Goal: Information Seeking & Learning: Learn about a topic

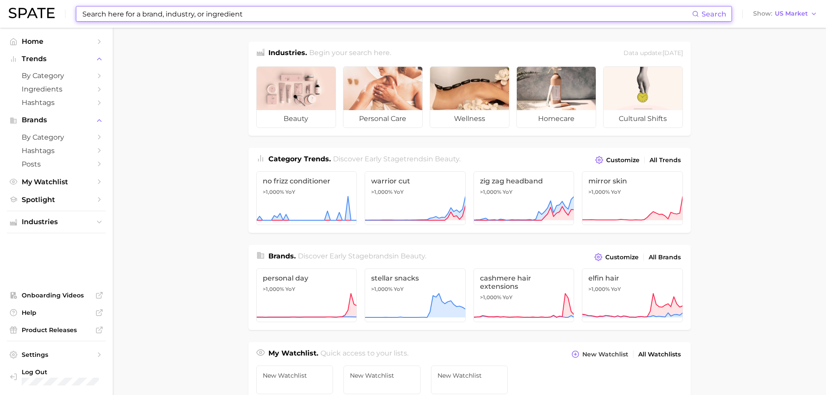
click at [232, 15] on input at bounding box center [387, 14] width 611 height 15
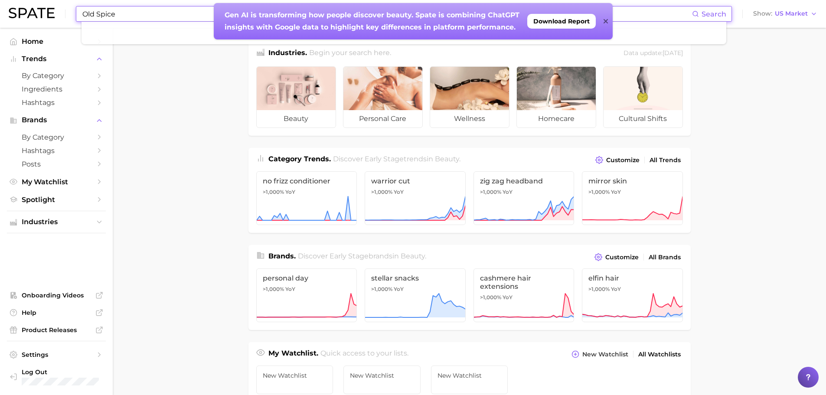
type input "Old Spice"
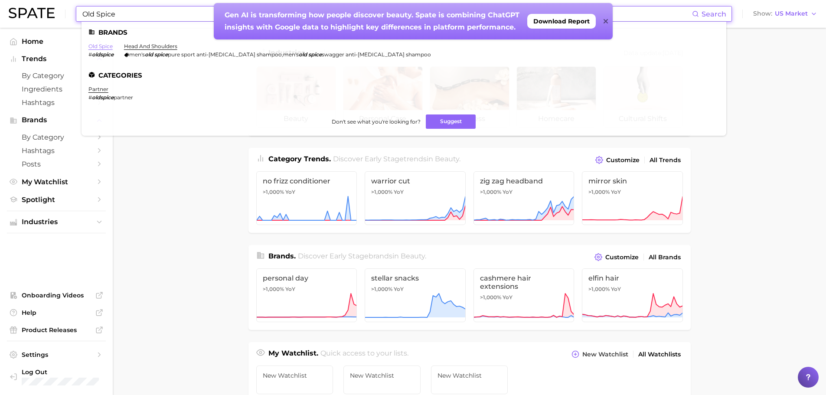
click at [105, 43] on link "old spice" at bounding box center [100, 46] width 24 height 7
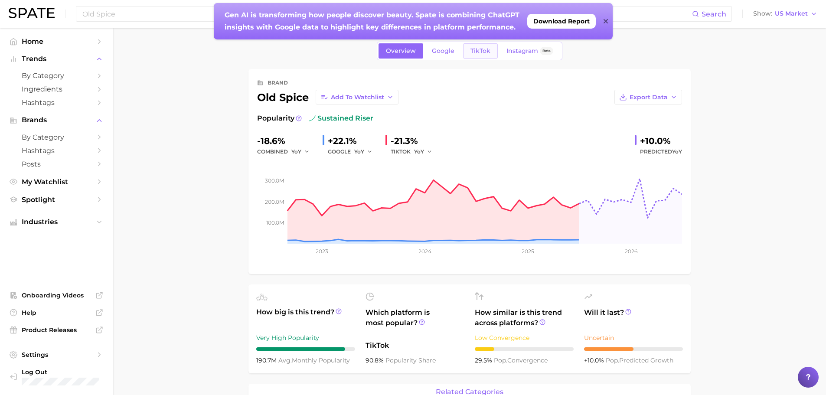
click at [481, 54] on span "TikTok" at bounding box center [481, 50] width 20 height 7
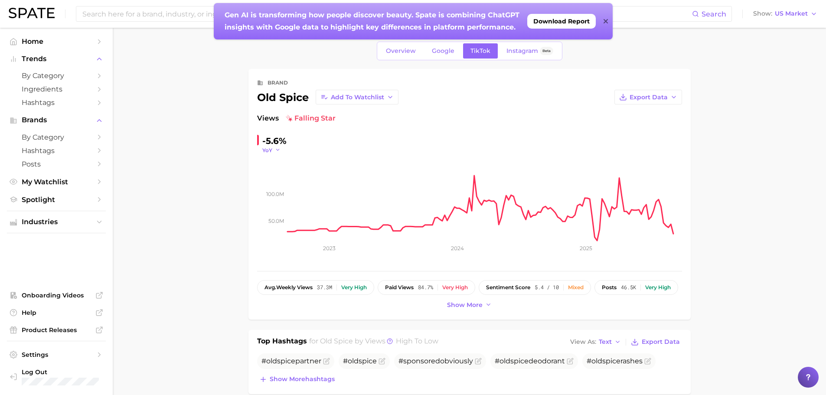
click at [278, 151] on icon "button" at bounding box center [278, 150] width 6 height 6
click at [276, 213] on span "WoW" at bounding box center [275, 209] width 17 height 7
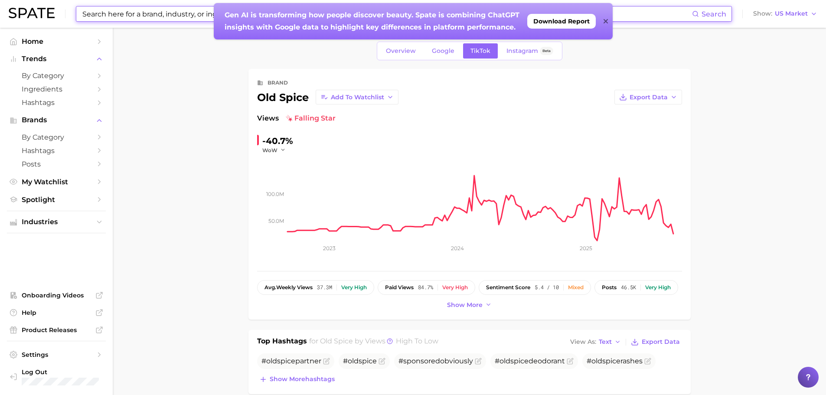
click at [170, 16] on input at bounding box center [387, 14] width 611 height 15
type input "Dr [PERSON_NAME]"
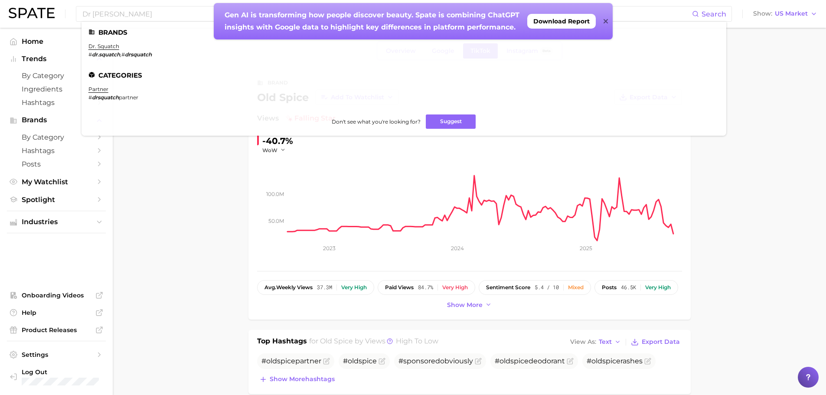
click at [606, 23] on icon at bounding box center [606, 21] width 4 height 7
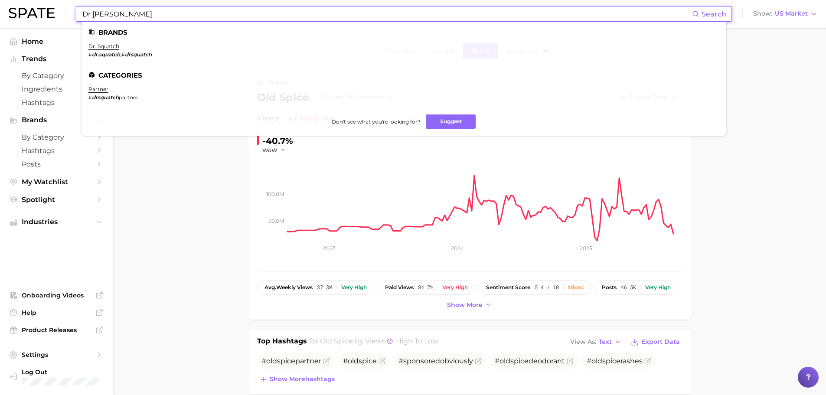
click at [226, 12] on input "Dr [PERSON_NAME]" at bounding box center [387, 14] width 611 height 15
click at [112, 48] on link "dr. squatch" at bounding box center [103, 46] width 31 height 7
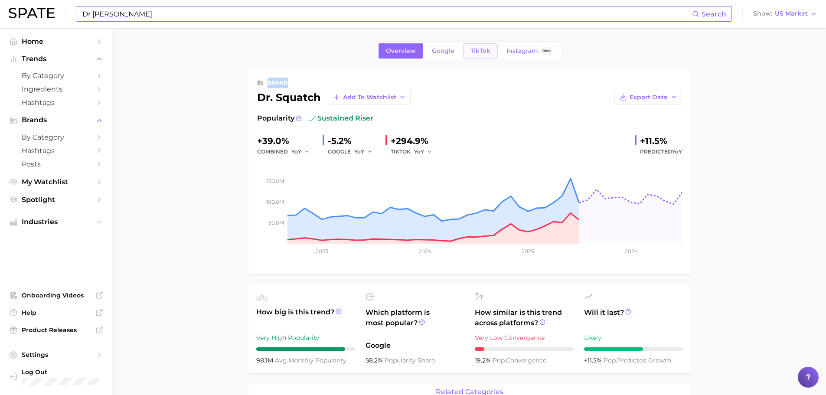
drag, startPoint x: 506, startPoint y: 62, endPoint x: 493, endPoint y: 53, distance: 15.0
click at [490, 55] on link "TikTok" at bounding box center [480, 50] width 35 height 15
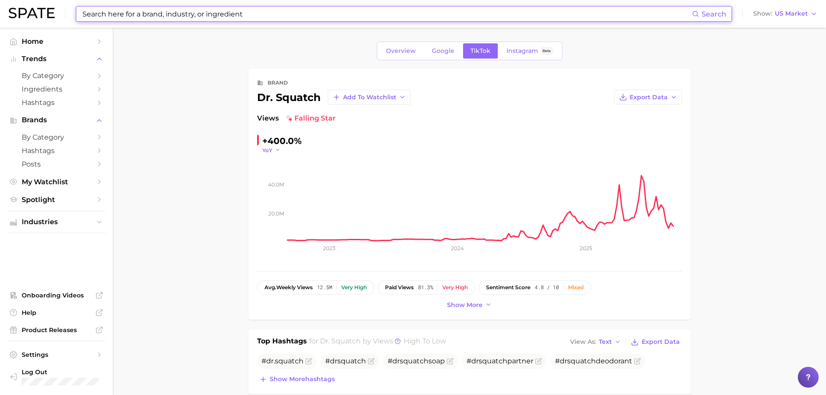
click at [279, 150] on polyline "button" at bounding box center [277, 150] width 3 height 1
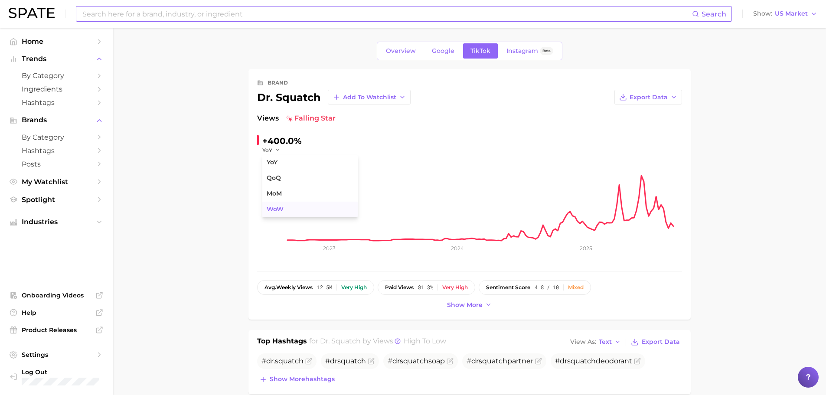
click at [279, 206] on span "WoW" at bounding box center [275, 209] width 17 height 7
click at [217, 16] on input at bounding box center [387, 14] width 611 height 15
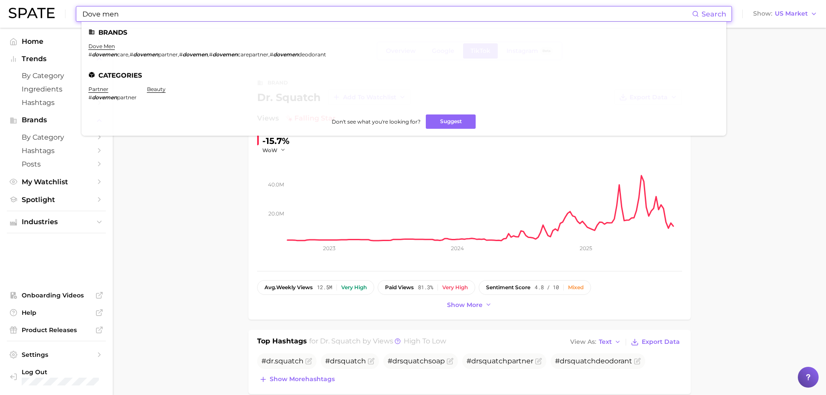
type input "Dove men"
click at [108, 49] on li "dove men # dovemen care , # dovemen partner , # dovemen , # dovemen carepartner…" at bounding box center [207, 50] width 238 height 15
click at [106, 47] on link "dove men" at bounding box center [101, 46] width 26 height 7
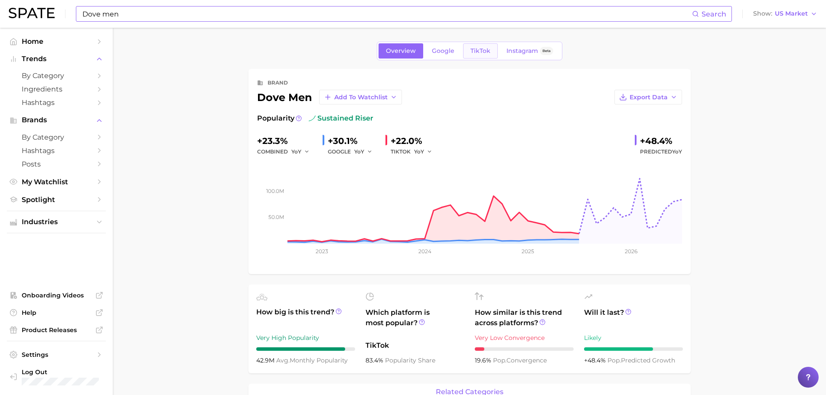
click at [487, 53] on span "TikTok" at bounding box center [481, 50] width 20 height 7
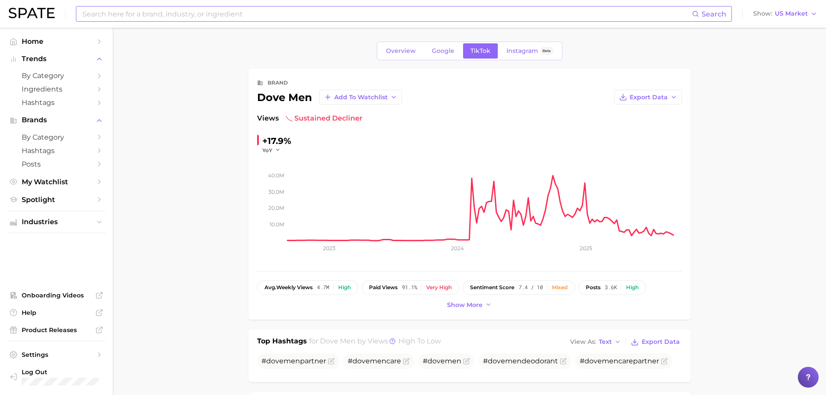
click at [283, 151] on div "YoY" at bounding box center [274, 150] width 24 height 7
click at [277, 151] on icon "button" at bounding box center [278, 150] width 6 height 6
click at [273, 209] on span "WoW" at bounding box center [275, 209] width 17 height 7
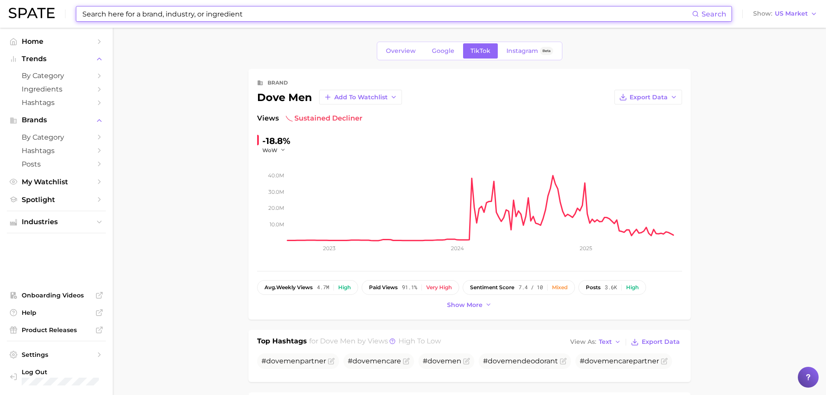
click at [154, 14] on input at bounding box center [387, 14] width 611 height 15
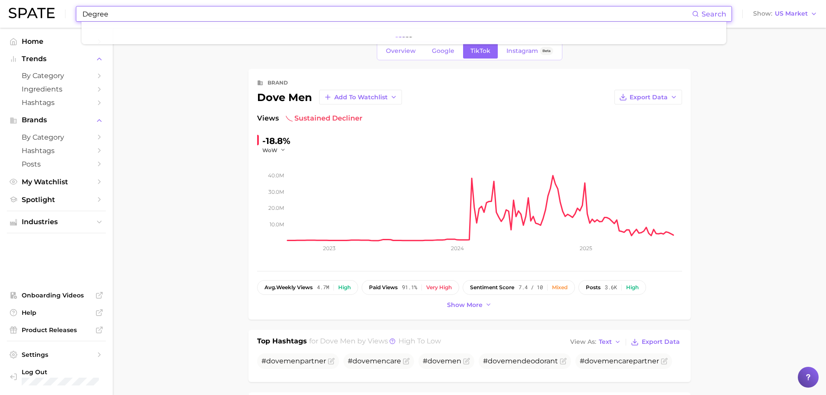
type input "Degree"
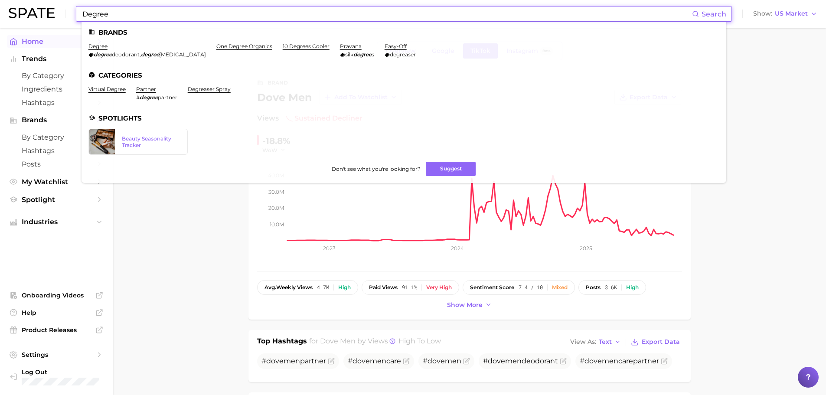
click at [89, 48] on link "degree" at bounding box center [97, 46] width 19 height 7
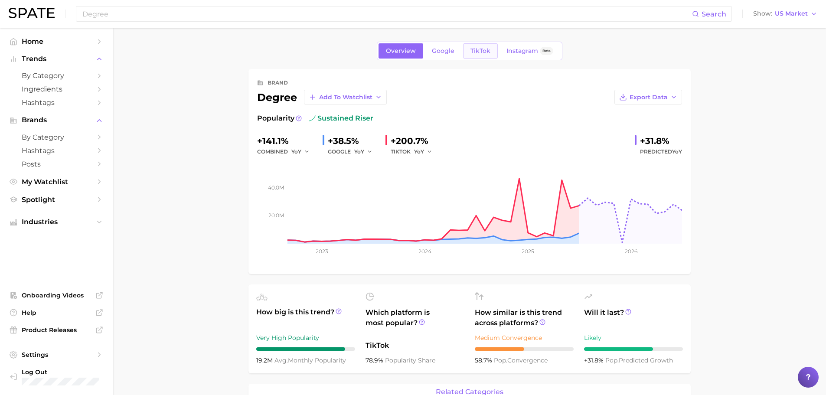
click at [489, 50] on span "TikTok" at bounding box center [481, 50] width 20 height 7
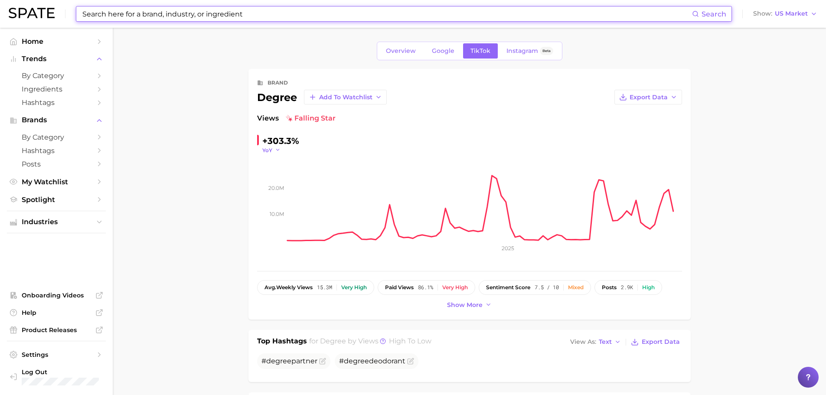
click at [266, 149] on span "YoY" at bounding box center [267, 150] width 10 height 7
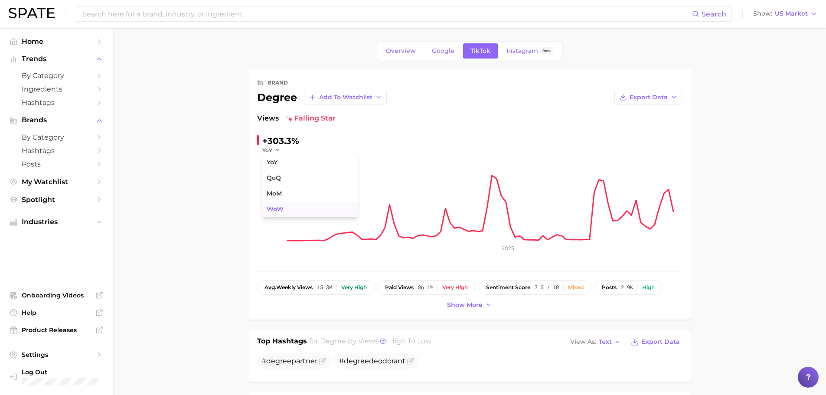
click at [276, 203] on button "WoW" at bounding box center [309, 210] width 95 height 16
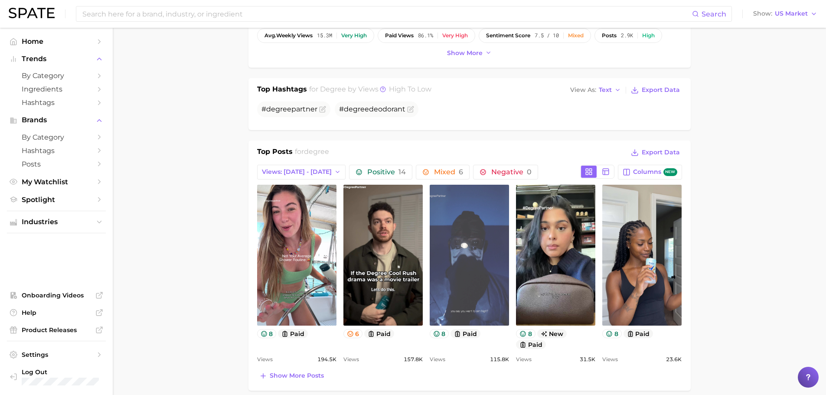
scroll to position [260, 0]
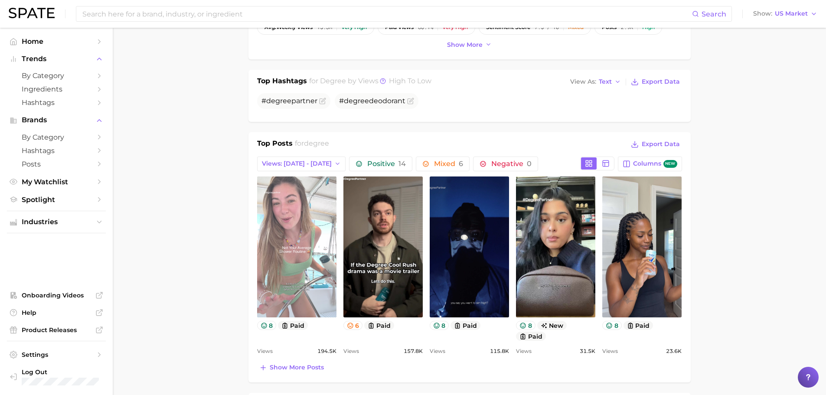
click at [312, 267] on link "view post on TikTok" at bounding box center [296, 247] width 79 height 141
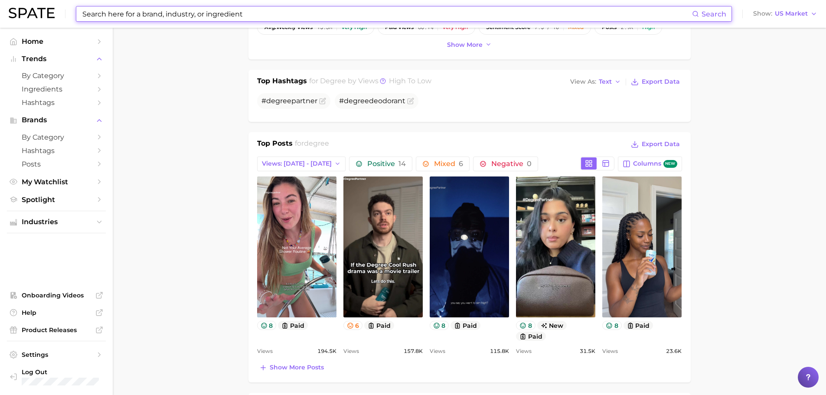
click at [189, 9] on input at bounding box center [387, 14] width 611 height 15
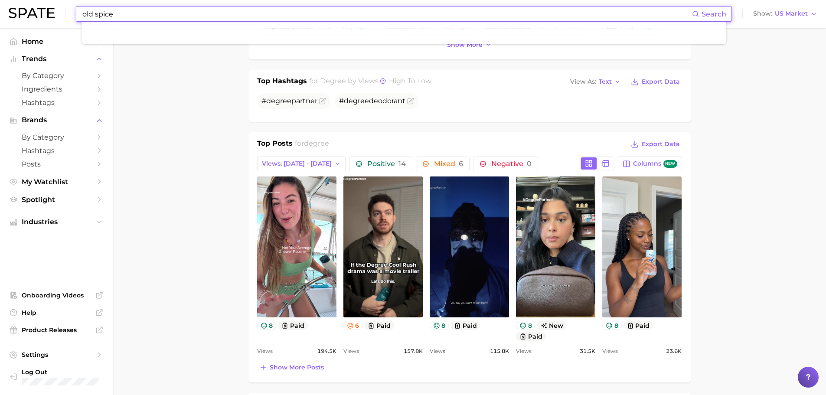
type input "old spice"
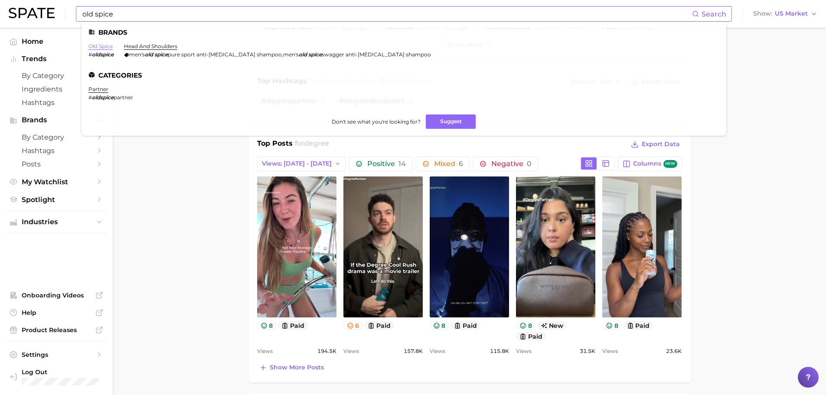
click at [100, 46] on link "old spice" at bounding box center [100, 46] width 24 height 7
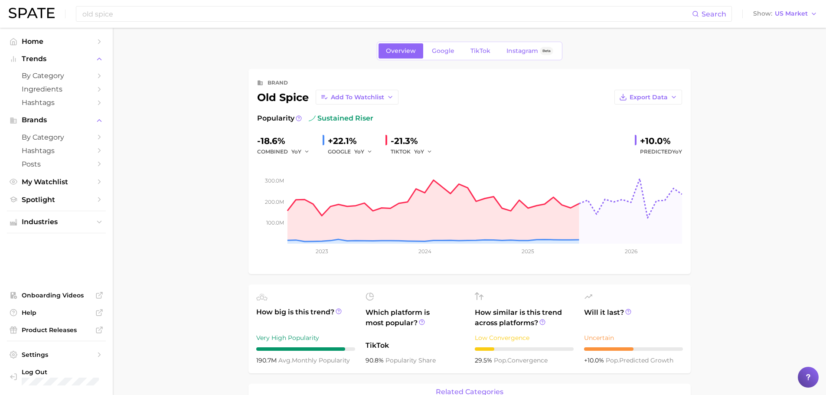
click at [486, 59] on div "Overview Google TikTok Instagram Beta" at bounding box center [470, 51] width 186 height 19
click at [482, 54] on span "TikTok" at bounding box center [481, 50] width 20 height 7
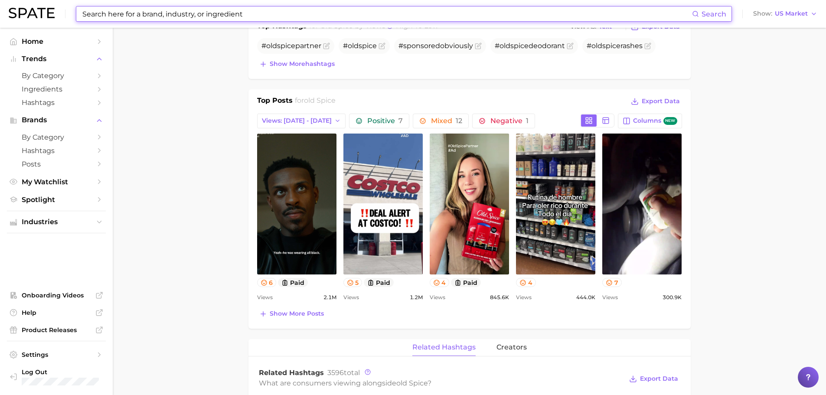
scroll to position [390, 0]
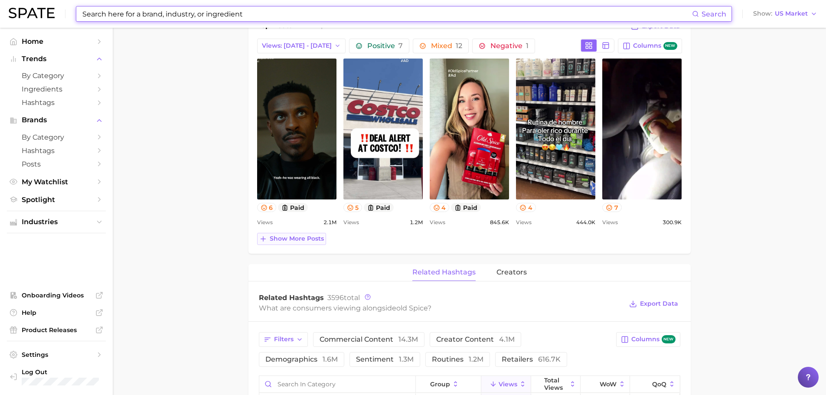
click at [305, 240] on span "Show more posts" at bounding box center [297, 238] width 54 height 7
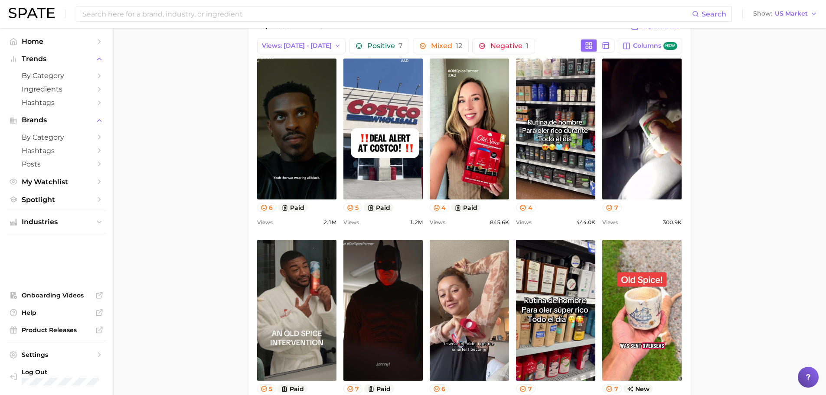
scroll to position [0, 0]
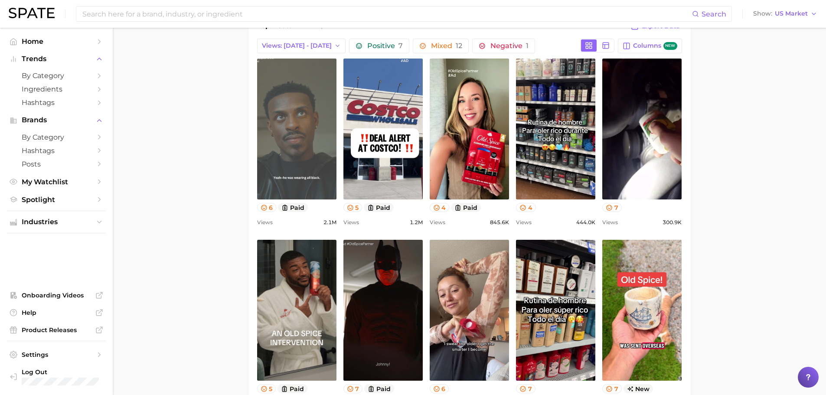
click at [321, 170] on link "view post on TikTok" at bounding box center [296, 129] width 79 height 141
